Goal: Find specific page/section: Find specific page/section

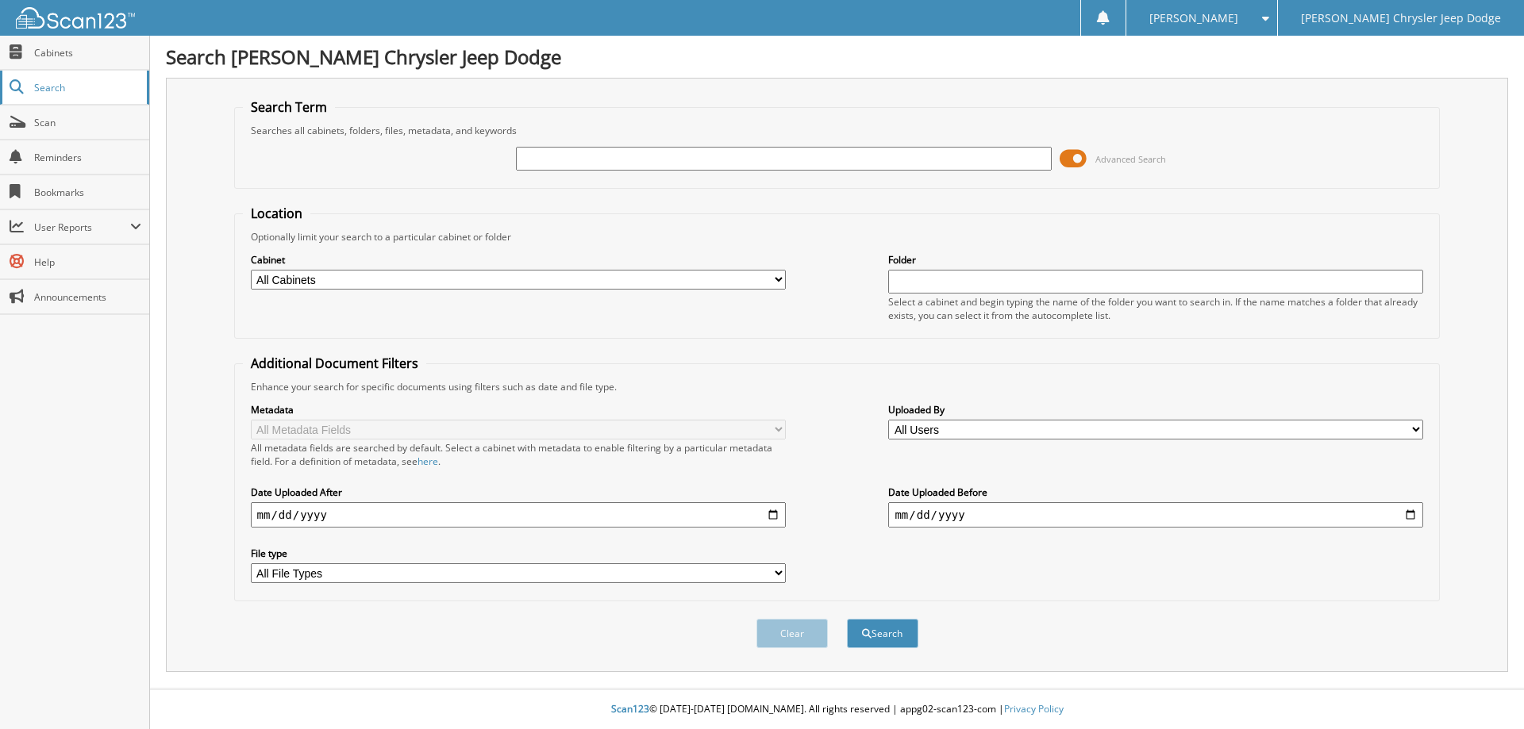
click at [60, 84] on span "Search" at bounding box center [86, 87] width 105 height 13
click at [1073, 152] on span at bounding box center [1072, 159] width 27 height 24
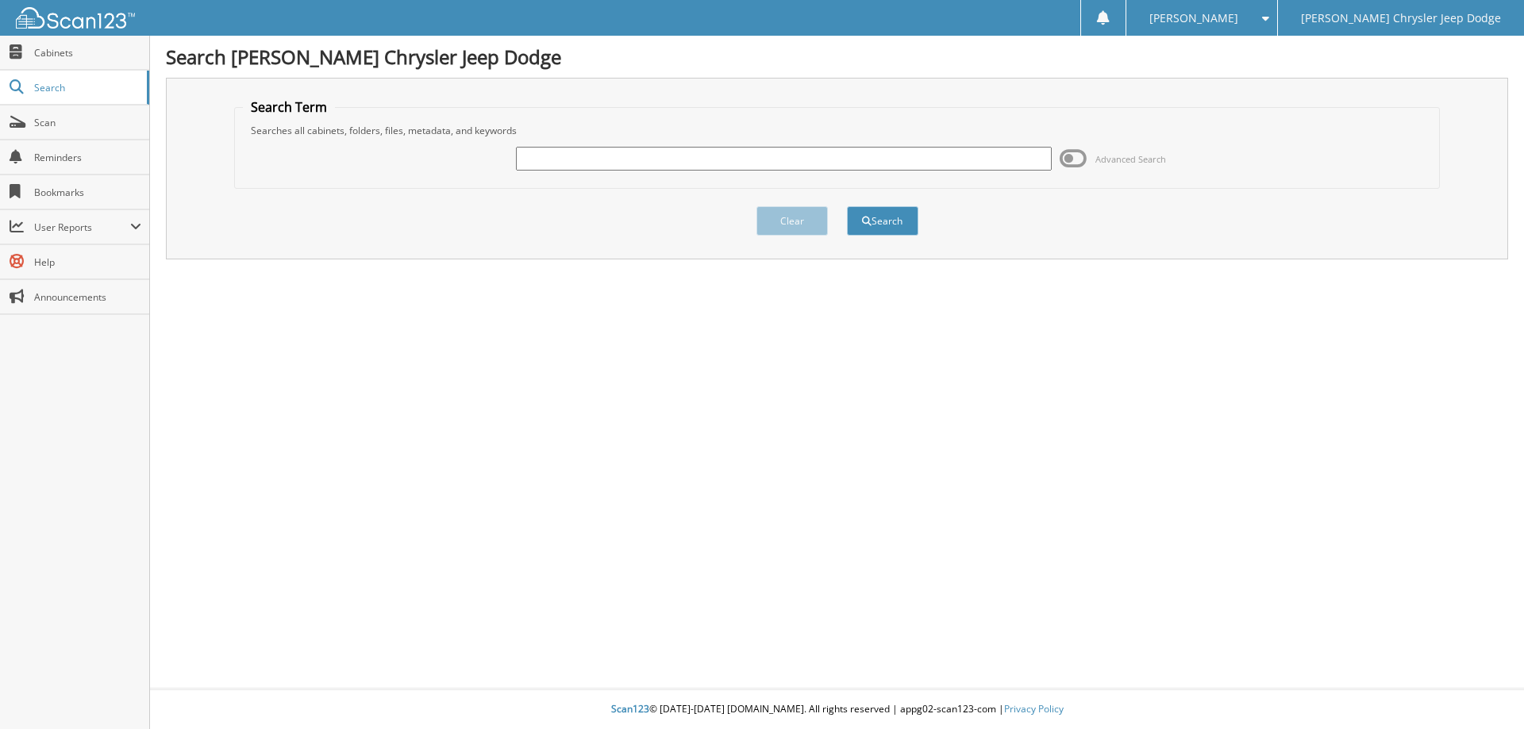
click at [686, 160] on input "text" at bounding box center [783, 159] width 535 height 24
type input "J18917"
click at [847, 206] on button "Search" at bounding box center [882, 220] width 71 height 29
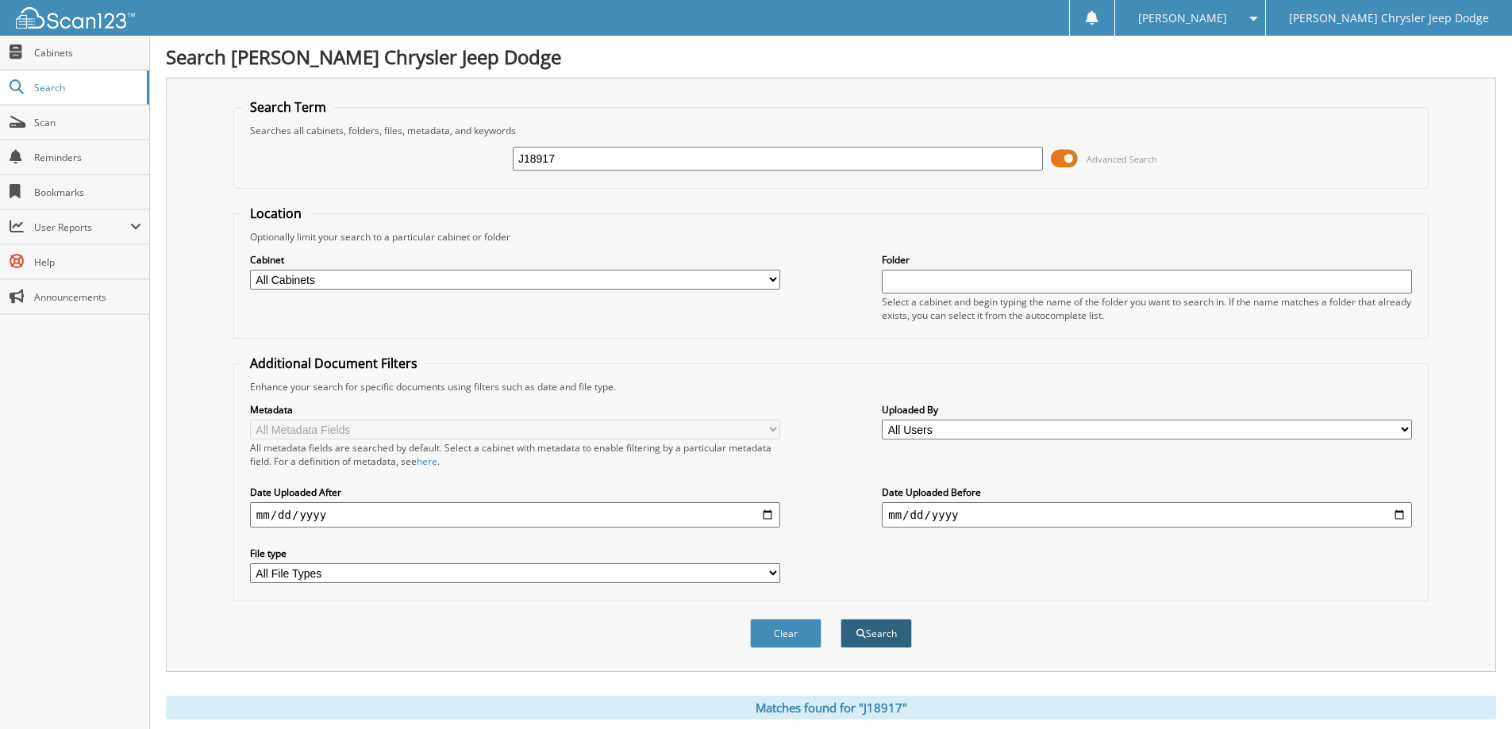
click at [865, 634] on button "Search" at bounding box center [875, 633] width 71 height 29
click at [34, 46] on span "Cabinets" at bounding box center [87, 52] width 107 height 13
